Goal: Task Accomplishment & Management: Manage account settings

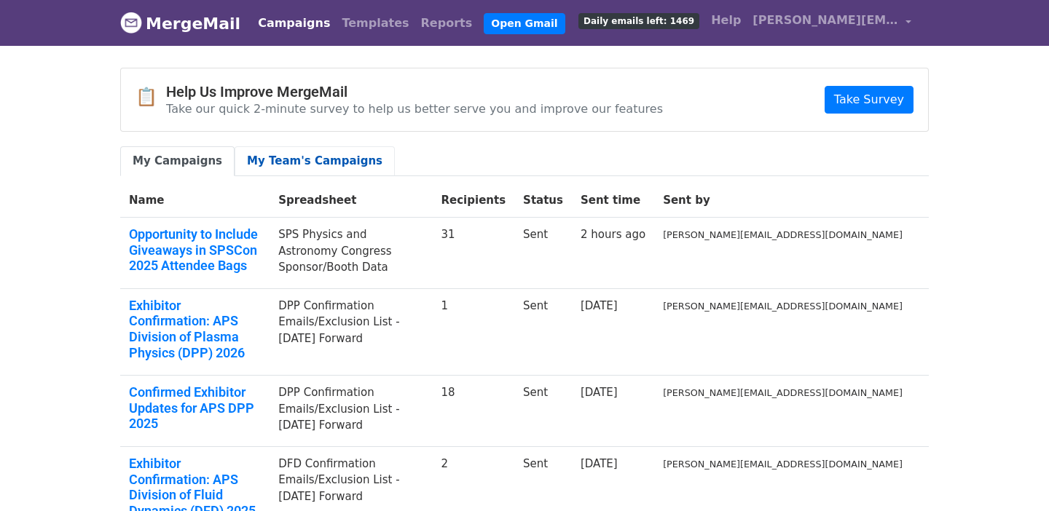
click at [289, 161] on link "My Team's Campaigns" at bounding box center [315, 161] width 160 height 30
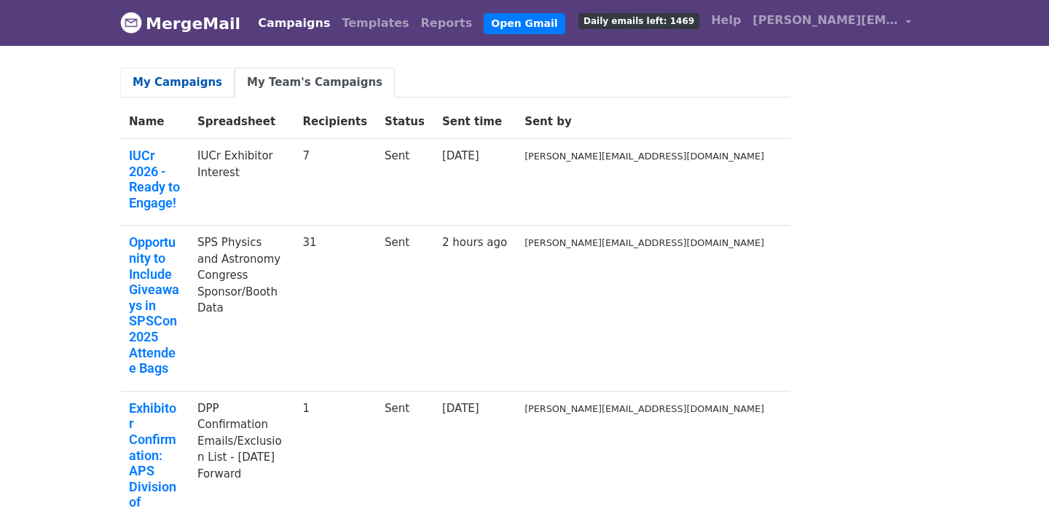
click at [171, 87] on link "My Campaigns" at bounding box center [177, 83] width 114 height 30
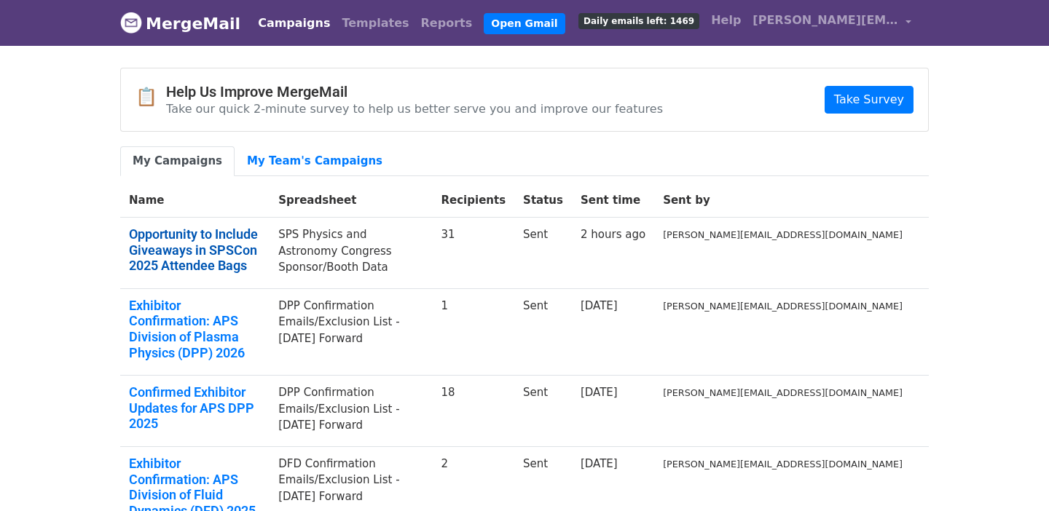
click at [236, 238] on link "Opportunity to Include Giveaways in SPSCon 2025 Attendee Bags" at bounding box center [195, 249] width 132 height 47
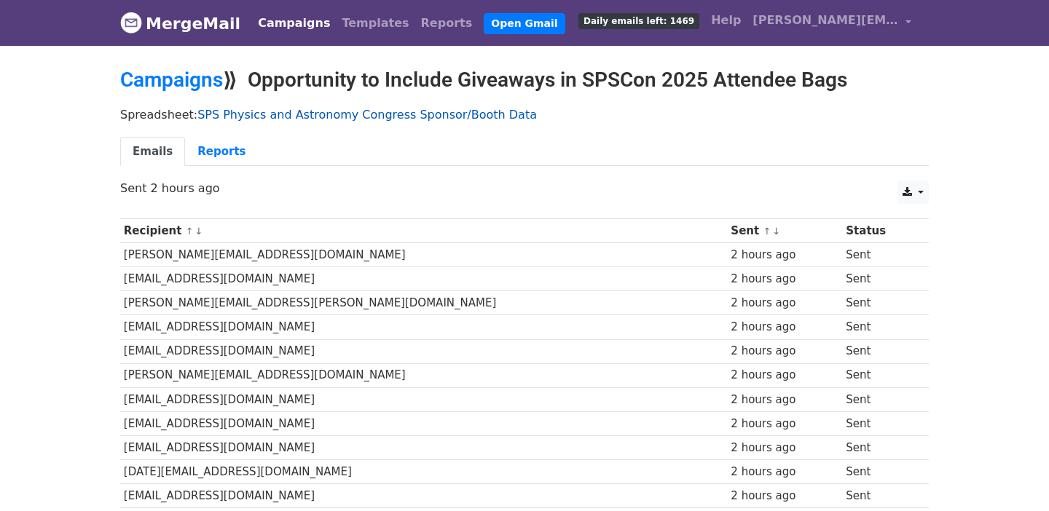
click at [407, 116] on link "SPS Physics and Astronomy Congress Sponsor/Booth Data" at bounding box center [366, 115] width 339 height 14
